Goal: Information Seeking & Learning: Learn about a topic

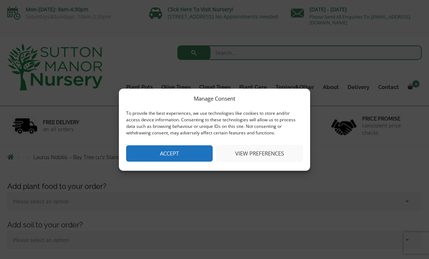
click at [257, 153] on button "View preferences" at bounding box center [259, 153] width 87 height 16
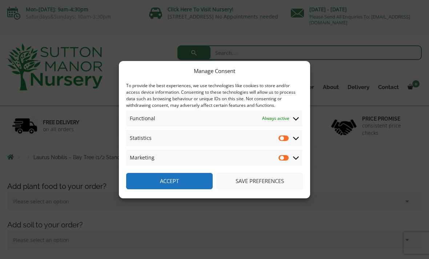
click at [252, 184] on button "Save preferences" at bounding box center [259, 181] width 87 height 16
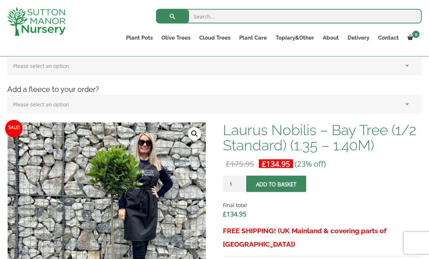
scroll to position [161, 0]
click at [209, 17] on input "search" at bounding box center [289, 16] width 266 height 15
type input "Laurus nobilis"
click at [172, 16] on button "submit" at bounding box center [172, 16] width 33 height 15
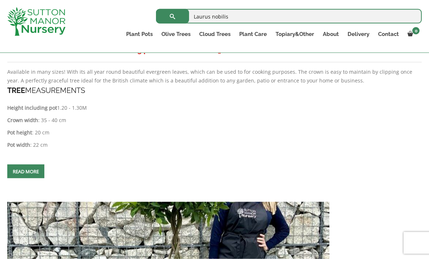
scroll to position [386, 0]
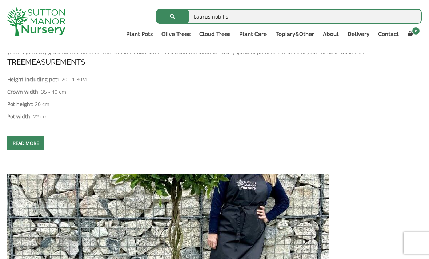
click at [13, 150] on link "Read more" at bounding box center [25, 143] width 37 height 14
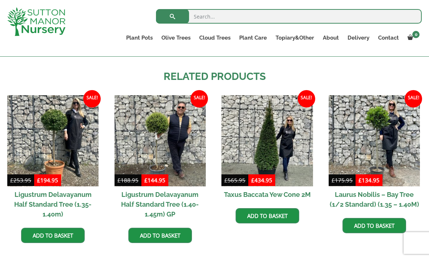
scroll to position [529, 0]
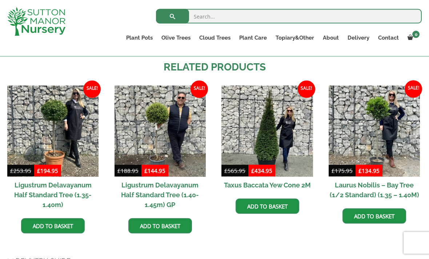
click at [107, 42] on div "Search for: Plant Pots Resin Bonded Pots The Amalfi Pots The Milan Pots The Cap…" at bounding box center [257, 28] width 340 height 56
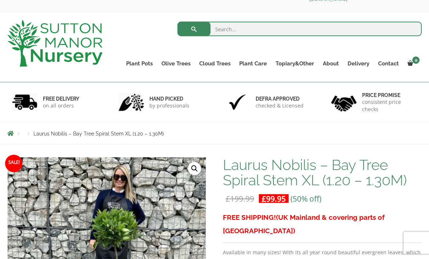
scroll to position [0, 0]
